Goal: Task Accomplishment & Management: Manage account settings

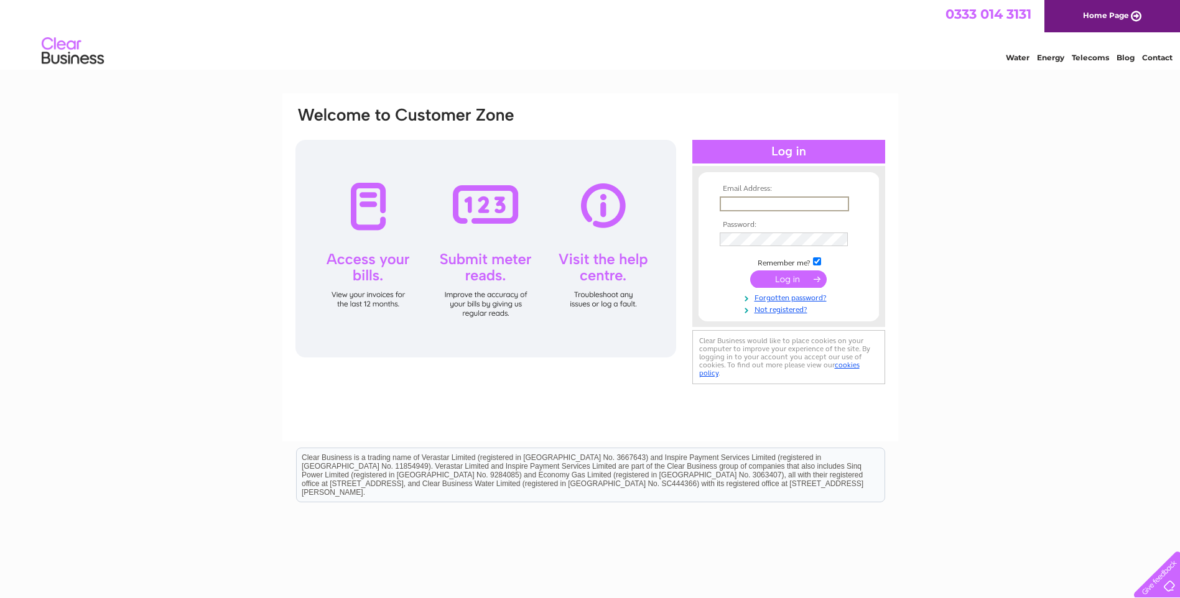
click at [748, 198] on input "text" at bounding box center [783, 203] width 129 height 15
click at [506, 518] on html "Clear Business is a trading name of Verastar Limited (registered in [GEOGRAPHIC…" at bounding box center [590, 481] width 1180 height 80
click at [793, 193] on td at bounding box center [788, 203] width 144 height 20
click at [774, 209] on input "text" at bounding box center [783, 203] width 128 height 14
paste input "[EMAIL_ADDRESS][DOMAIN_NAME]"
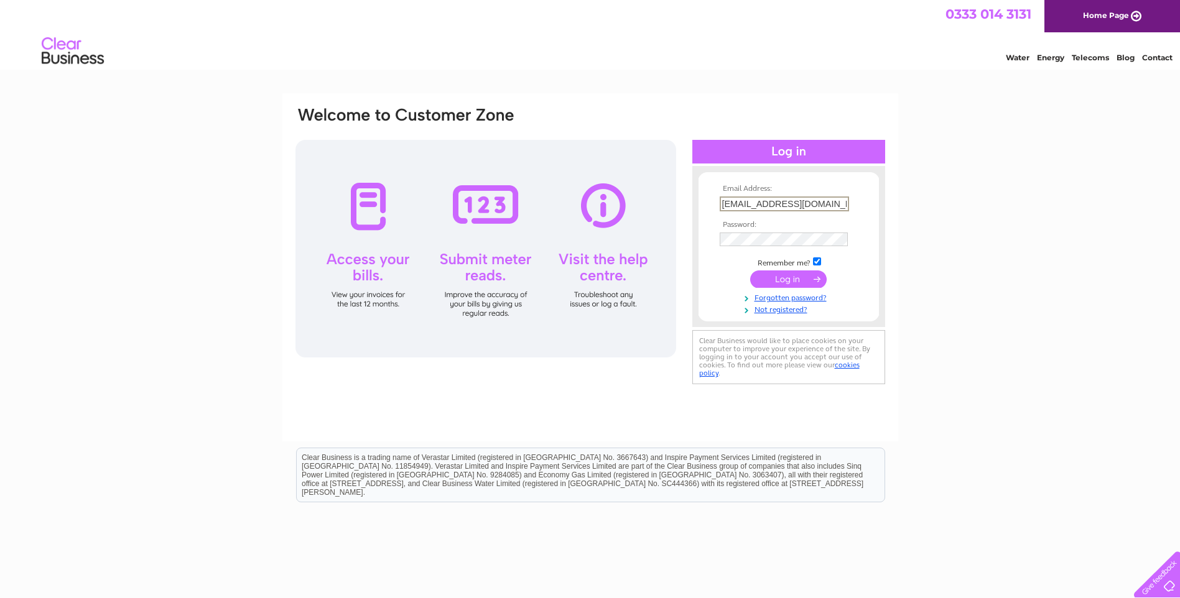
type input "[EMAIL_ADDRESS][DOMAIN_NAME]"
click at [776, 275] on input "submit" at bounding box center [788, 278] width 76 height 17
